Goal: Task Accomplishment & Management: Complete application form

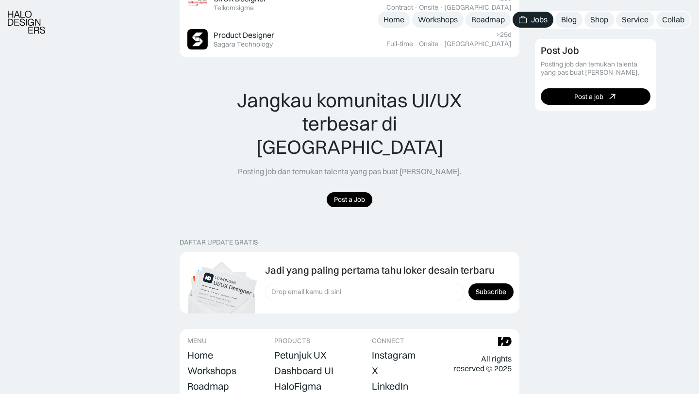
scroll to position [969, 0]
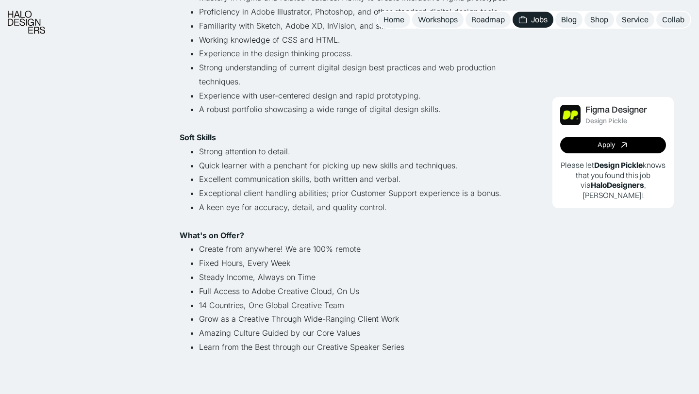
scroll to position [495, 0]
click at [602, 136] on div "Figma Designer Design Pickle Apply Please let Design Pickle knows that you foun…" at bounding box center [612, 152] width 121 height 111
click at [597, 145] on div "Apply" at bounding box center [605, 145] width 17 height 8
